Goal: Task Accomplishment & Management: Complete application form

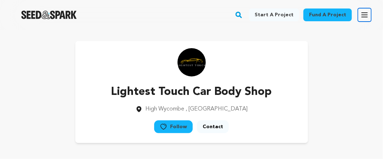
click at [363, 16] on icon "button" at bounding box center [364, 15] width 8 height 8
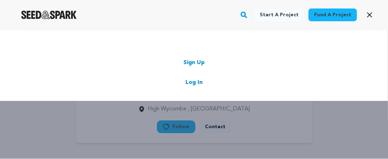
click at [188, 66] on div "Sign Up Log In" at bounding box center [194, 72] width 346 height 28
click at [190, 62] on link "Sign Up" at bounding box center [193, 62] width 21 height 8
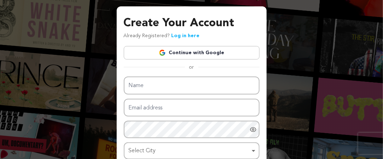
scroll to position [35, 0]
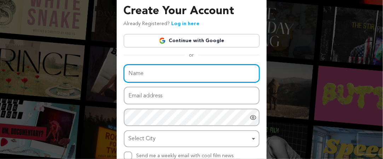
click at [152, 76] on input "Name" at bounding box center [192, 73] width 136 height 18
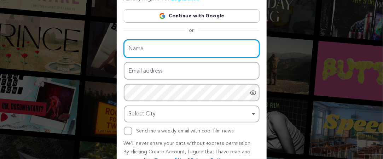
scroll to position [60, 0]
click at [155, 49] on input "Name" at bounding box center [192, 49] width 136 height 18
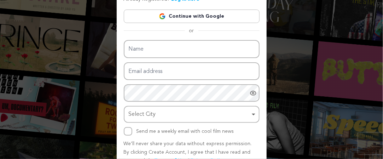
click at [58, 30] on div "Create Your Account Already Registered? Log in here Continue with Google or eyJ…" at bounding box center [191, 67] width 383 height 254
